Goal: Go to known website: Access a specific website the user already knows

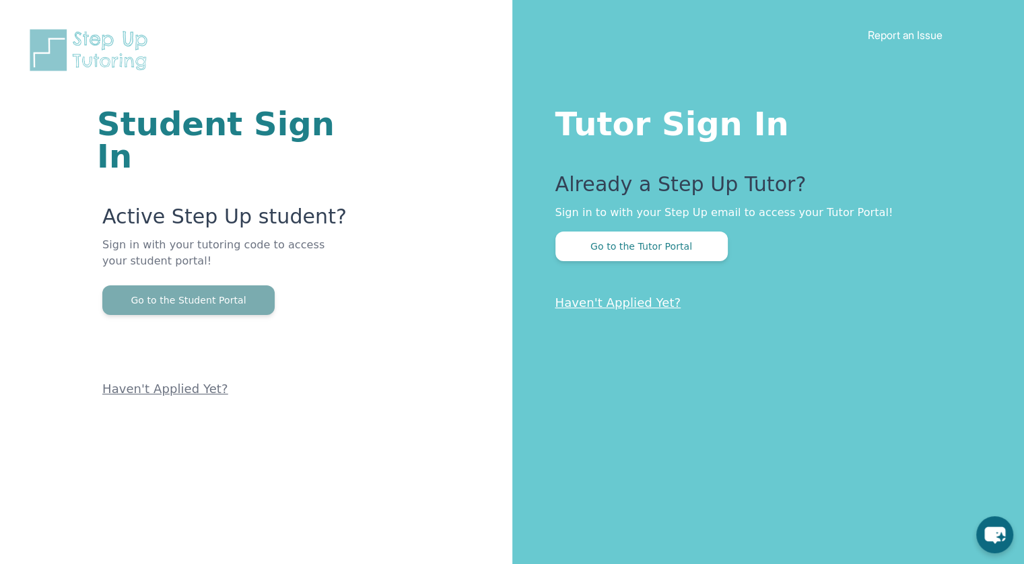
click at [238, 285] on button "Go to the Student Portal" at bounding box center [188, 300] width 172 height 30
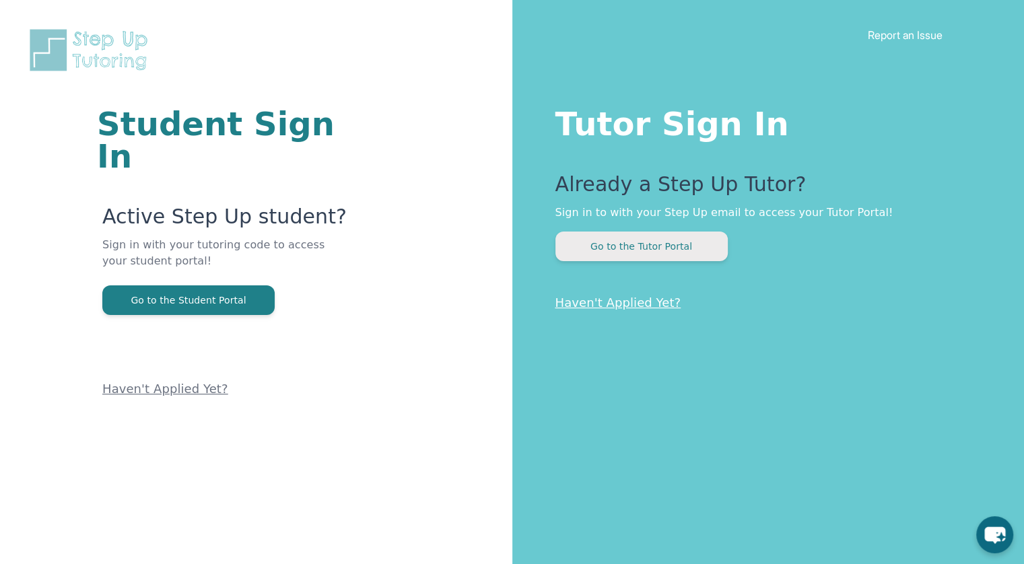
click at [614, 247] on button "Go to the Tutor Portal" at bounding box center [641, 247] width 172 height 30
